Goal: Navigation & Orientation: Find specific page/section

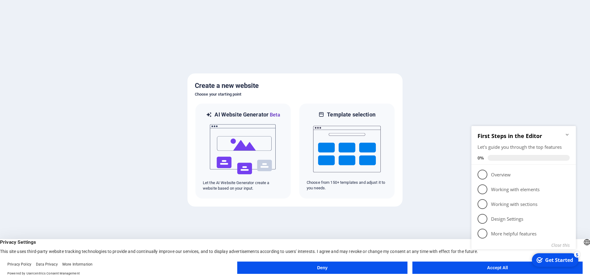
click at [423, 269] on button "Accept All" at bounding box center [497, 267] width 170 height 12
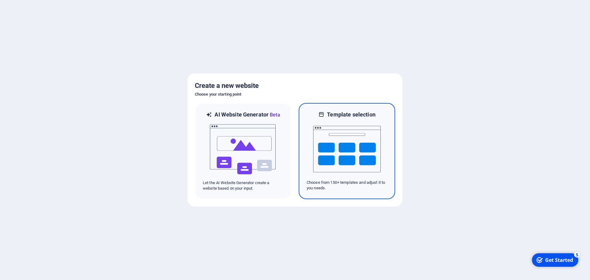
click at [353, 166] on img at bounding box center [347, 148] width 68 height 61
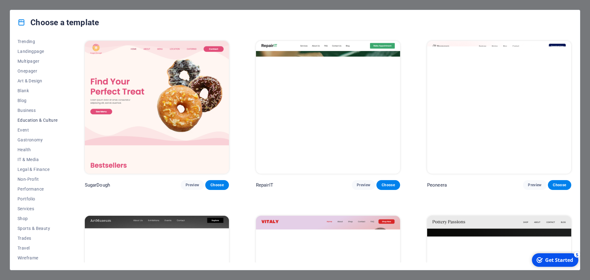
scroll to position [33, 0]
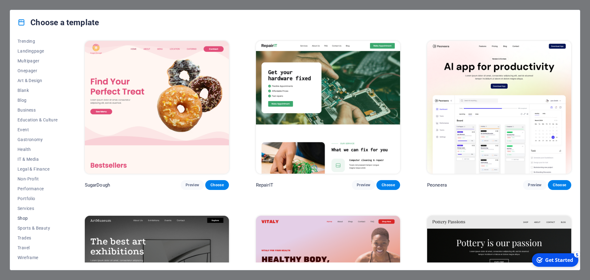
click at [30, 218] on span "Shop" at bounding box center [38, 218] width 40 height 5
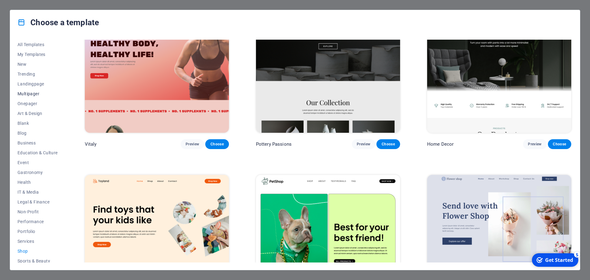
scroll to position [0, 0]
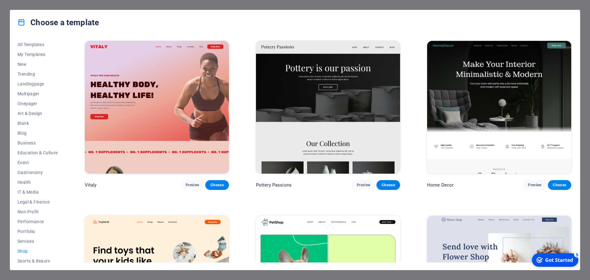
click at [0, 80] on div "Choose a template All Templates My Templates New Trending Landingpage Multipage…" at bounding box center [295, 140] width 590 height 280
click at [582, 248] on div "Choose a template All Templates My Templates New Trending Landingpage Multipage…" at bounding box center [295, 140] width 590 height 280
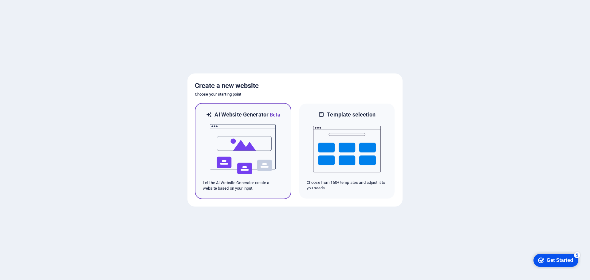
click at [256, 138] on img at bounding box center [243, 149] width 68 height 61
